Goal: Check status: Check status

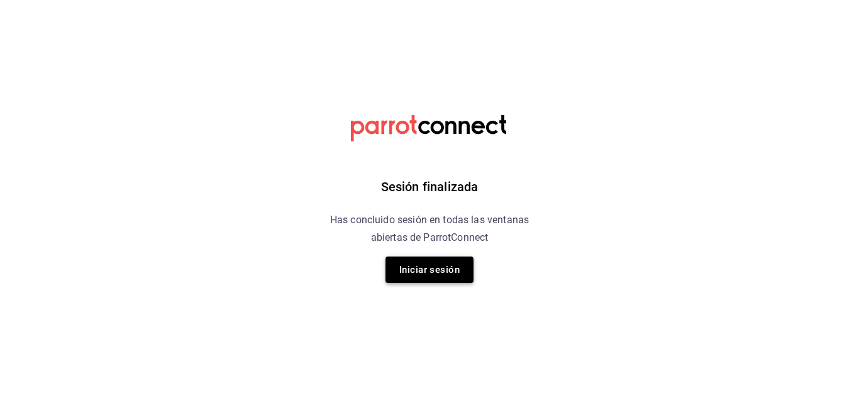
click at [442, 267] on button "Iniciar sesión" at bounding box center [430, 270] width 88 height 26
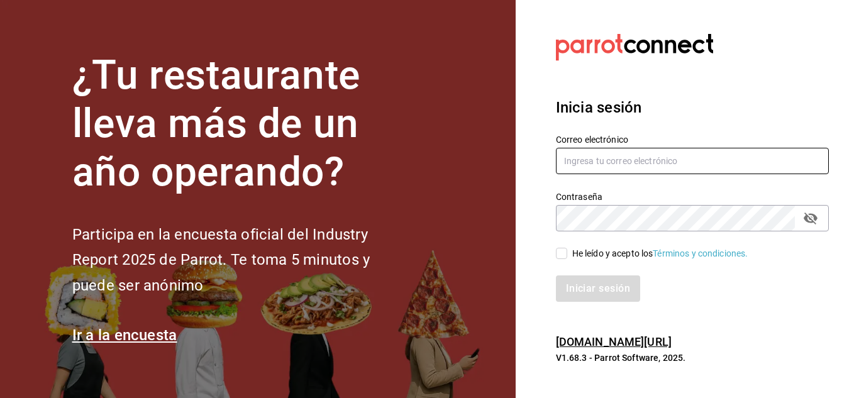
type input "[PERSON_NAME][EMAIL_ADDRESS][DOMAIN_NAME]"
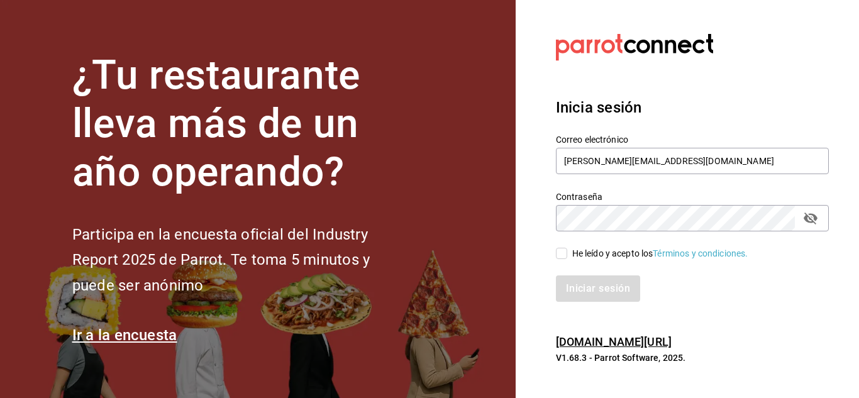
click at [559, 254] on input "He leído y acepto los Términos y condiciones." at bounding box center [561, 253] width 11 height 11
checkbox input "true"
click at [582, 282] on button "Iniciar sesión" at bounding box center [599, 289] width 86 height 26
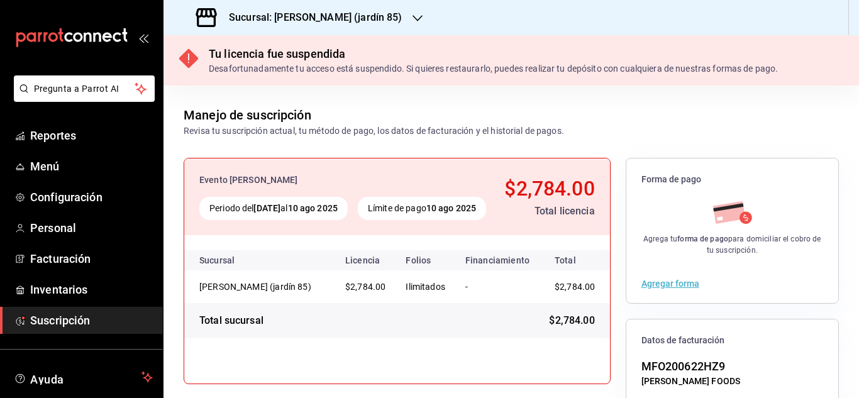
click at [413, 20] on icon "button" at bounding box center [418, 18] width 10 height 10
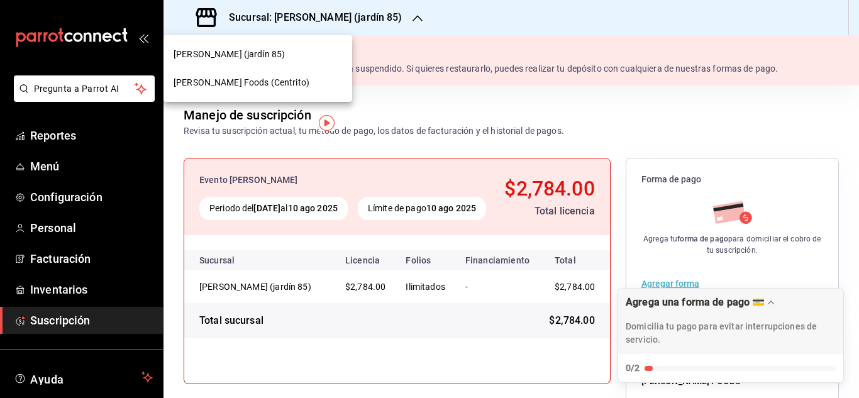
click at [259, 82] on span "Mahana Foods (Centrito)" at bounding box center [242, 82] width 136 height 13
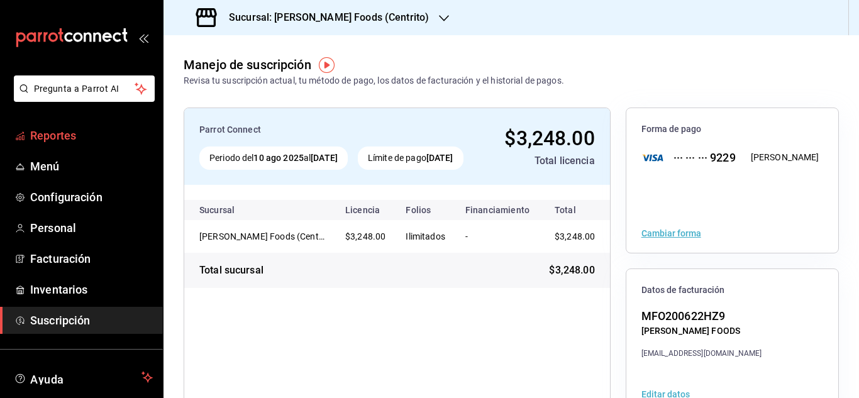
click at [69, 146] on link "Reportes" at bounding box center [81, 135] width 163 height 27
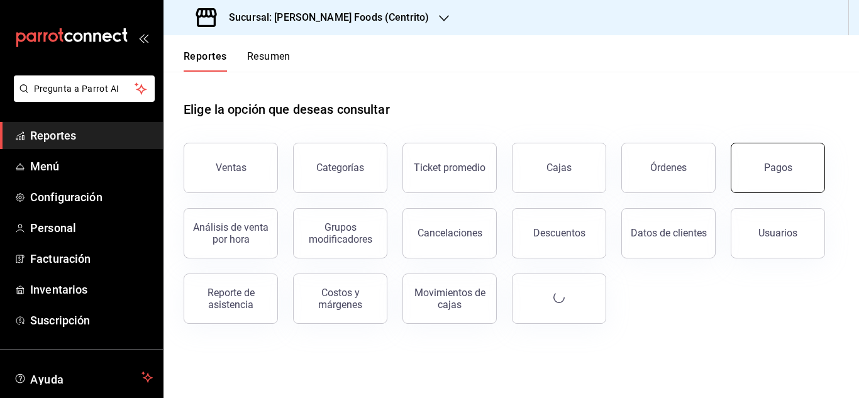
click at [761, 178] on button "Pagos" at bounding box center [778, 168] width 94 height 50
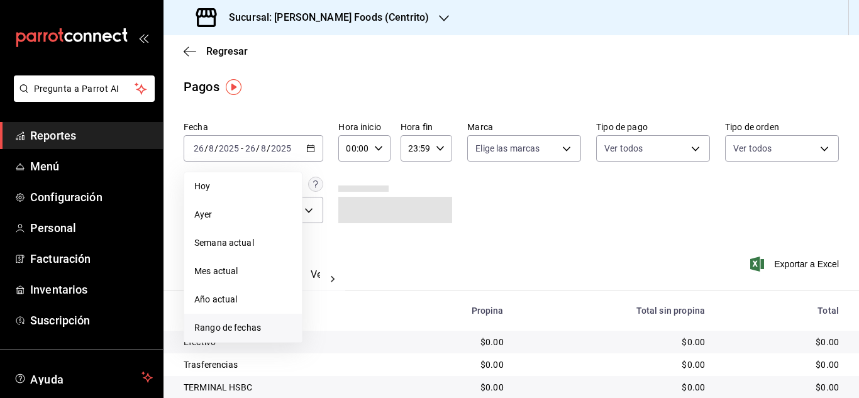
click at [253, 330] on span "Rango de fechas" at bounding box center [243, 327] width 98 height 13
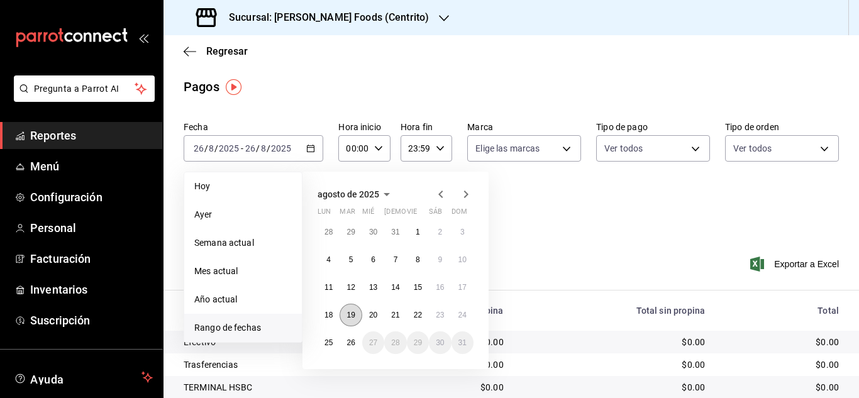
click at [347, 317] on abbr "19" at bounding box center [351, 315] width 8 height 9
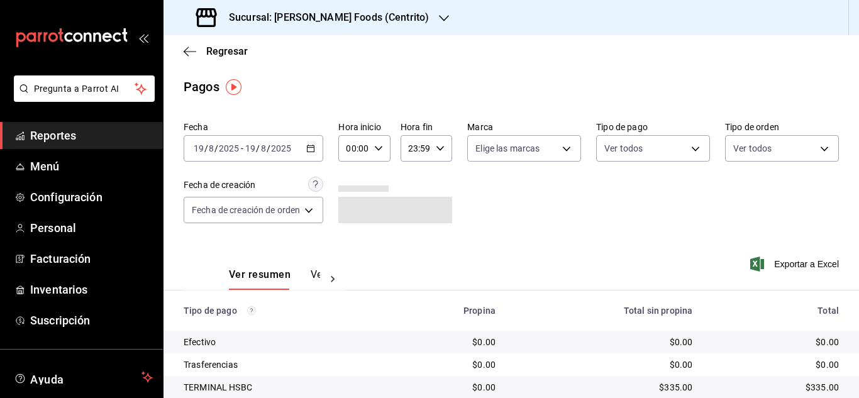
click at [309, 147] on \(Stroke\) "button" at bounding box center [311, 148] width 8 height 7
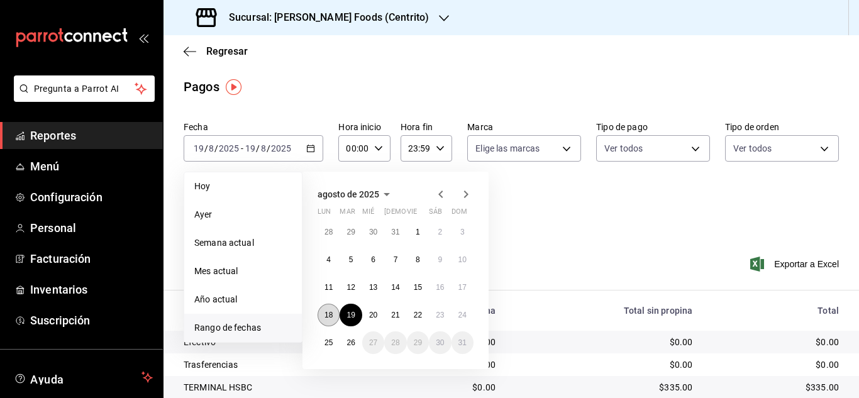
click at [331, 314] on abbr "18" at bounding box center [329, 315] width 8 height 9
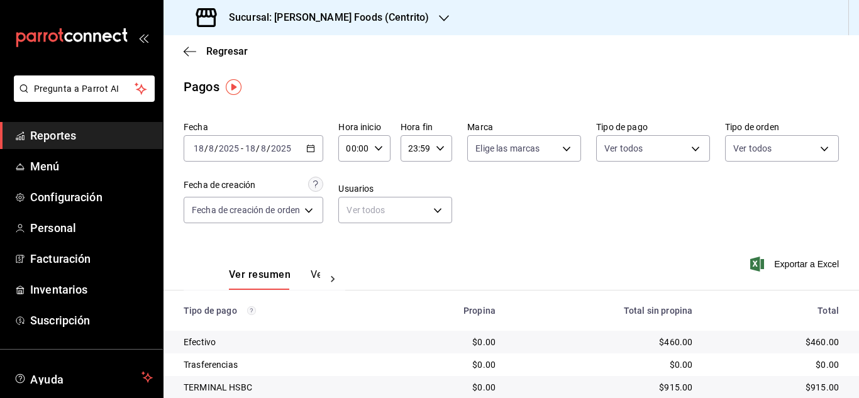
click at [314, 153] on div "2025-08-18 18 / 8 / 2025 - 2025-08-18 18 / 8 / 2025" at bounding box center [254, 148] width 140 height 26
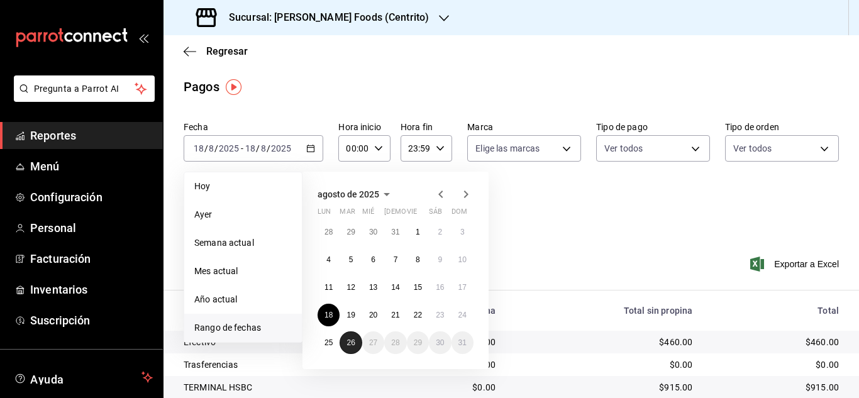
click at [349, 341] on abbr "26" at bounding box center [351, 342] width 8 height 9
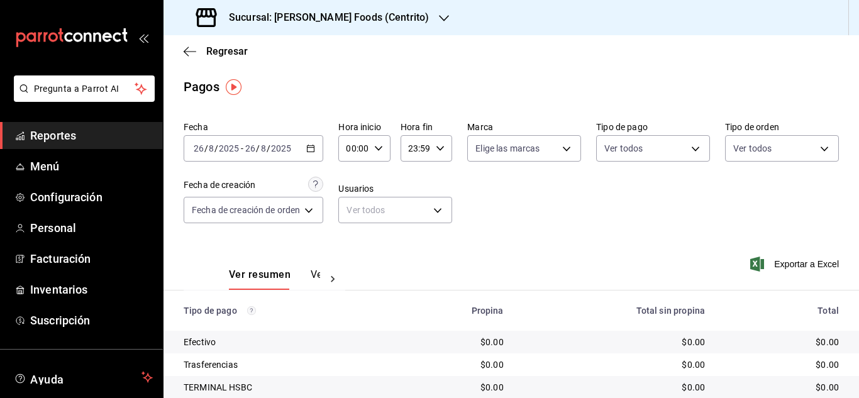
click at [311, 148] on icon "button" at bounding box center [310, 148] width 9 height 9
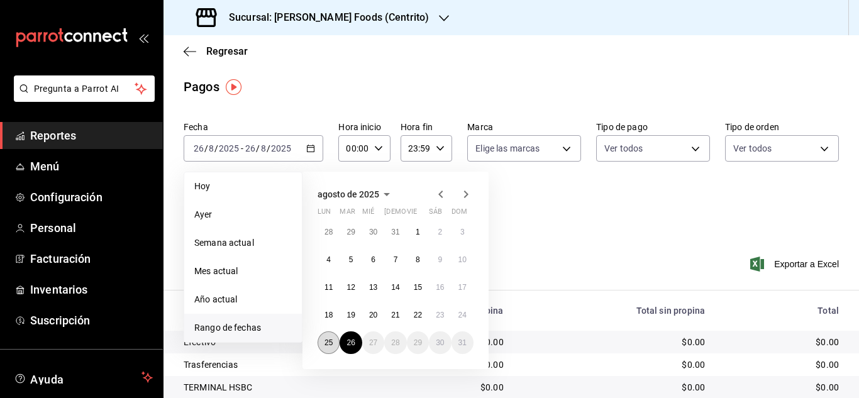
click at [326, 342] on abbr "25" at bounding box center [329, 342] width 8 height 9
